Goal: Information Seeking & Learning: Learn about a topic

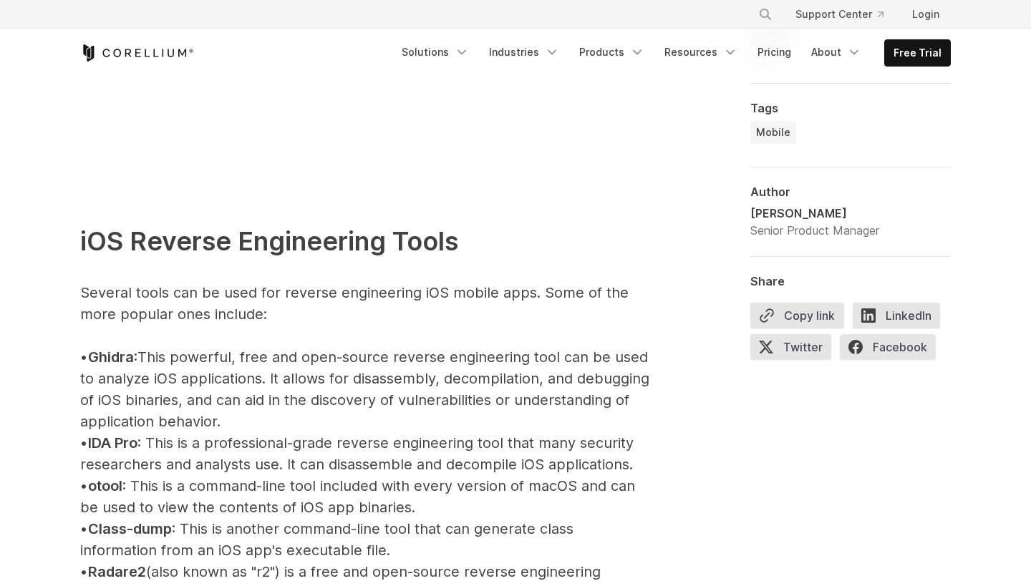
scroll to position [1461, 0]
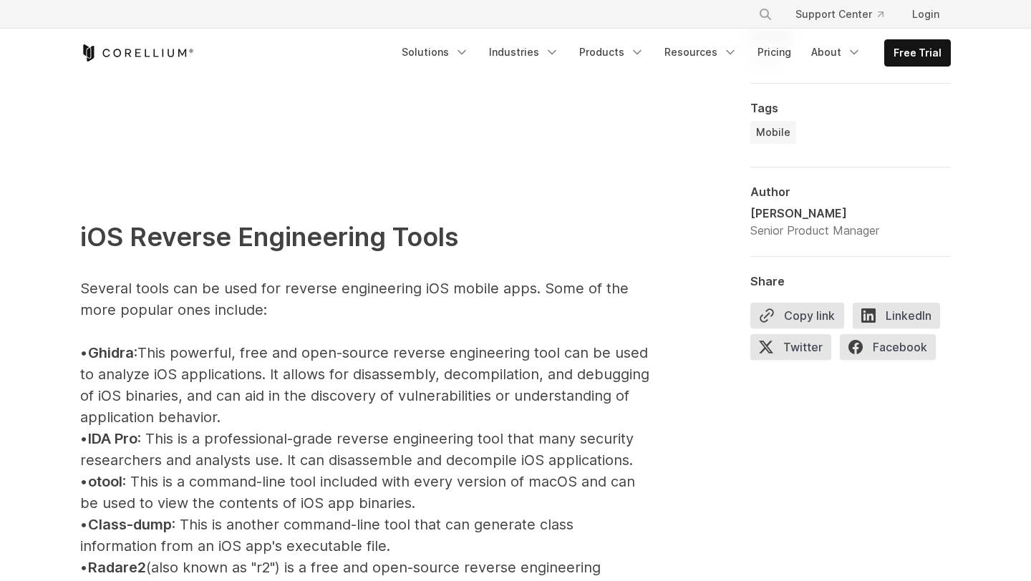
click at [112, 346] on span "Ghidra" at bounding box center [111, 352] width 46 height 17
copy span "Ghidra"
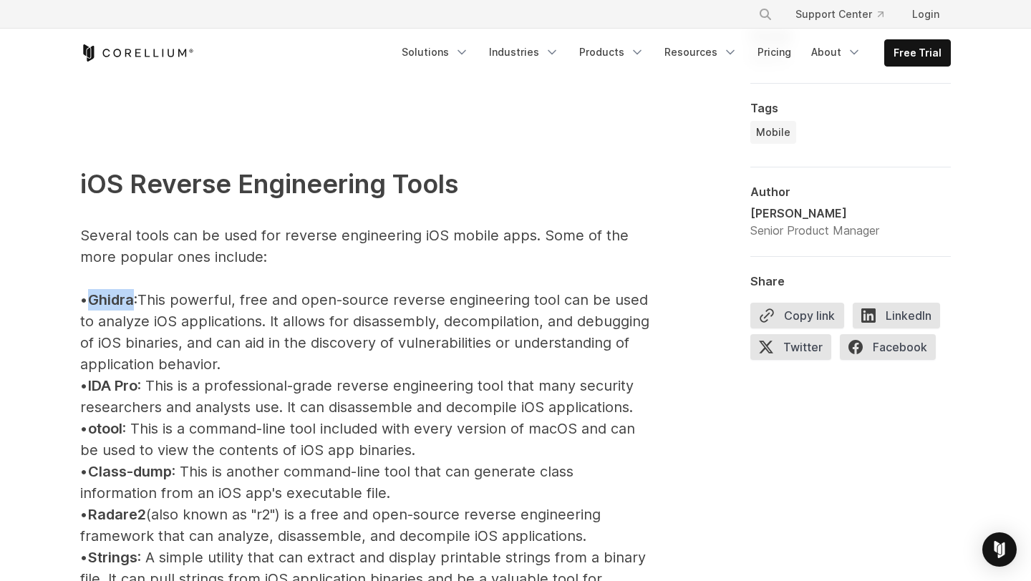
scroll to position [1483, 0]
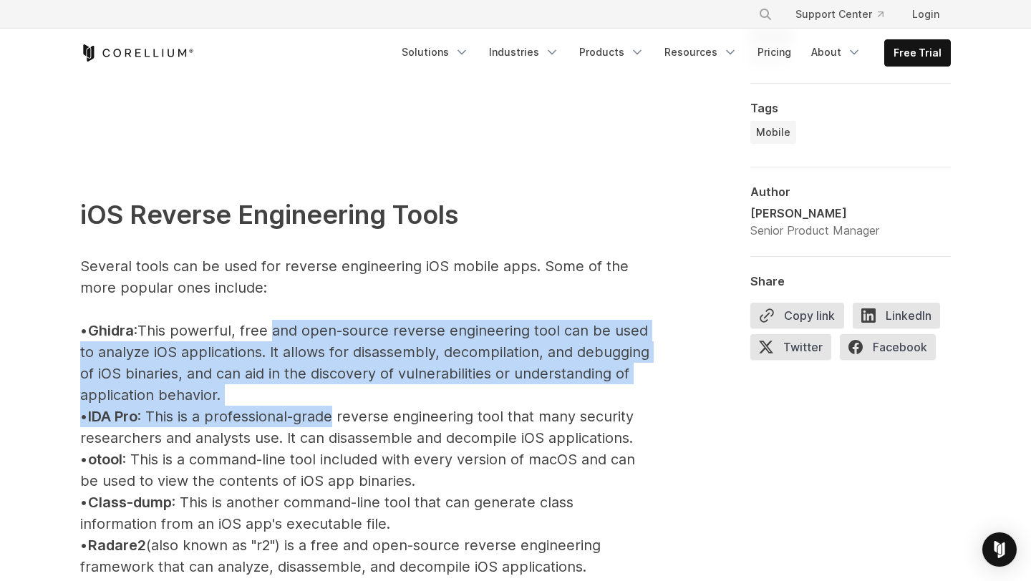
drag, startPoint x: 286, startPoint y: 326, endPoint x: 325, endPoint y: 415, distance: 96.8
